Goal: Task Accomplishment & Management: Manage account settings

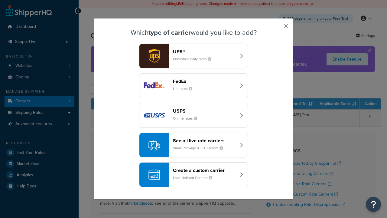
click at [205, 81] on header "FedEx" at bounding box center [204, 81] width 63 height 6
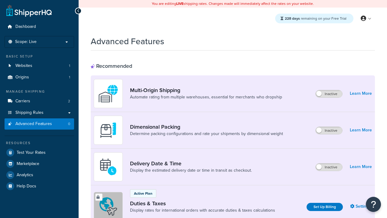
scroll to position [196, 0]
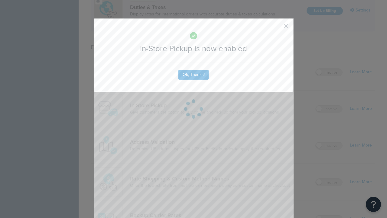
scroll to position [0, 0]
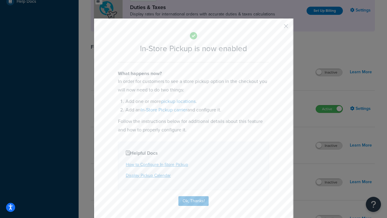
click at [277, 28] on button "button" at bounding box center [278, 29] width 2 height 2
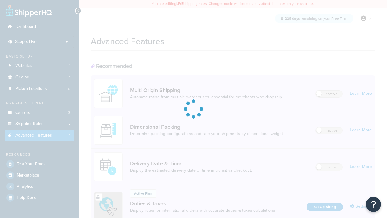
scroll to position [196, 0]
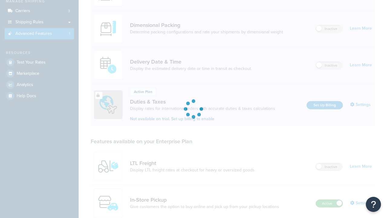
click at [330, 200] on label "Active" at bounding box center [329, 203] width 27 height 7
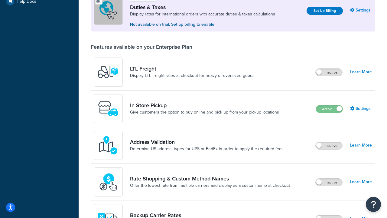
scroll to position [185, 0]
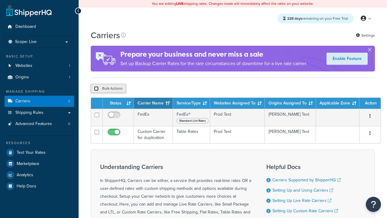
click at [96, 89] on input "checkbox" at bounding box center [96, 88] width 5 height 5
checkbox input "true"
click at [0, 0] on button "Delete" at bounding box center [0, 0] width 0 height 0
